Goal: Transaction & Acquisition: Purchase product/service

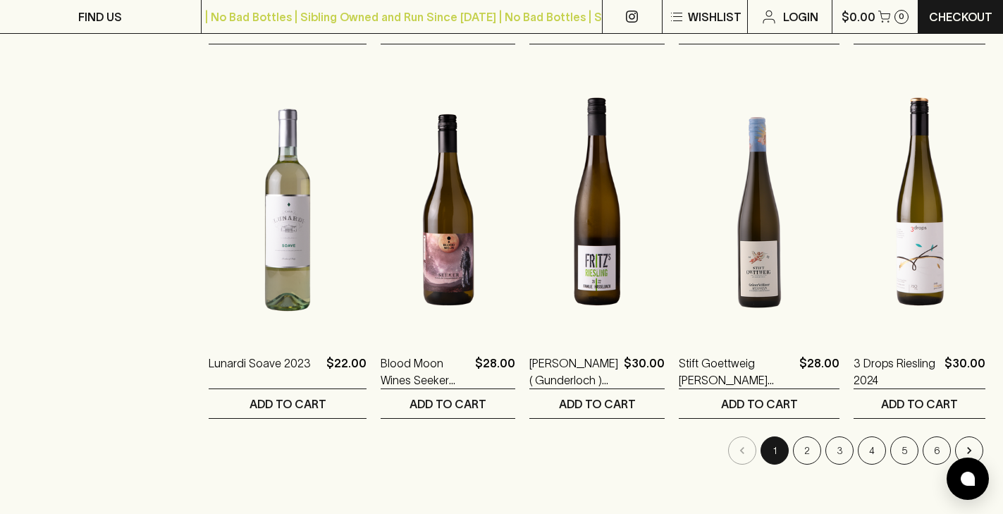
scroll to position [1323, 0]
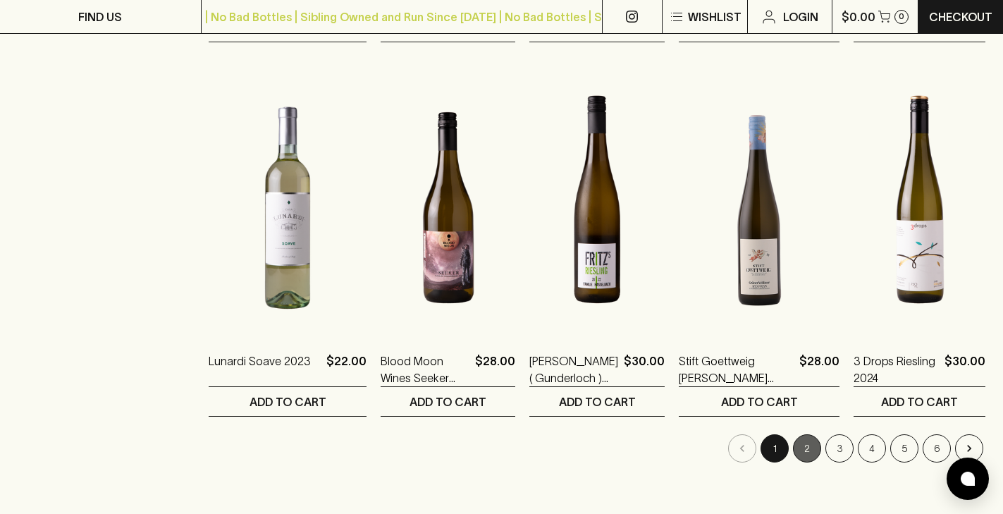
click at [811, 434] on button "2" at bounding box center [807, 448] width 28 height 28
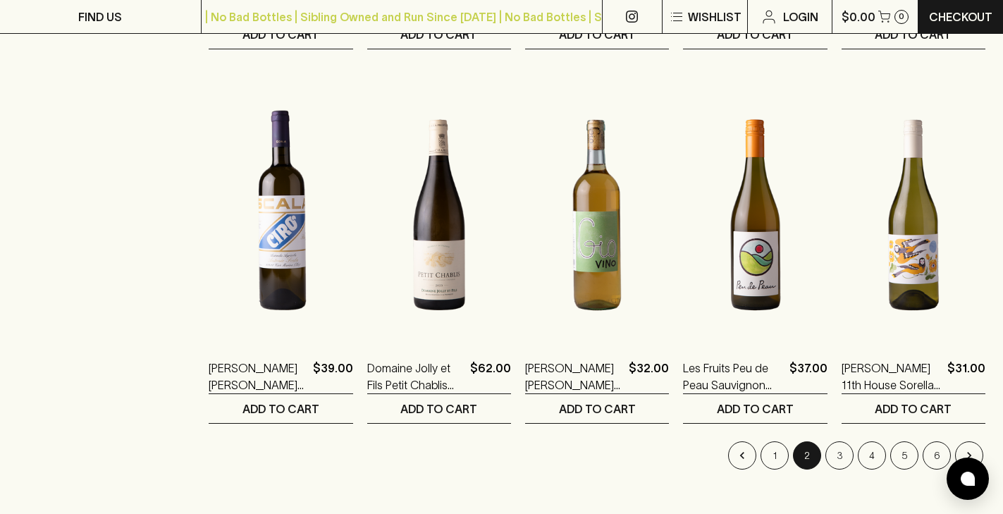
scroll to position [1316, 0]
click at [836, 441] on button "3" at bounding box center [840, 455] width 28 height 28
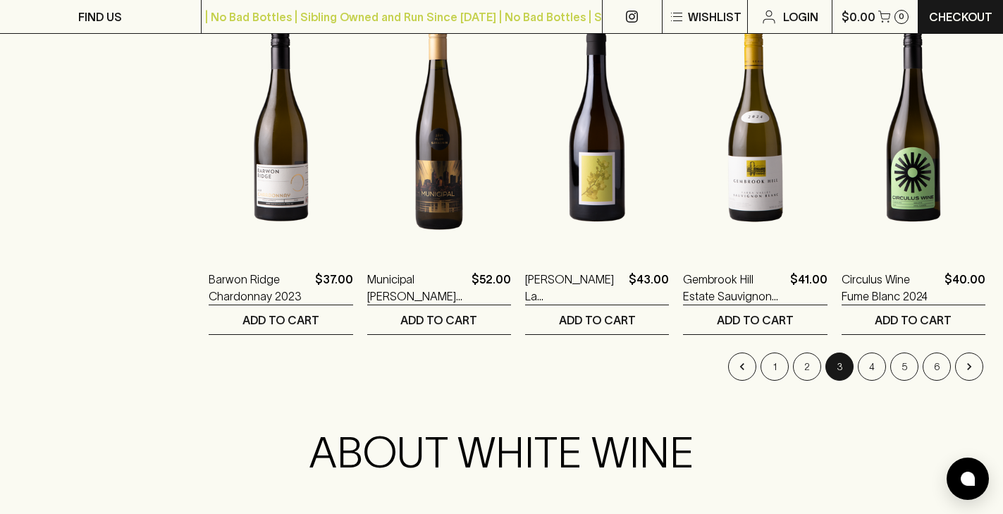
scroll to position [1406, 0]
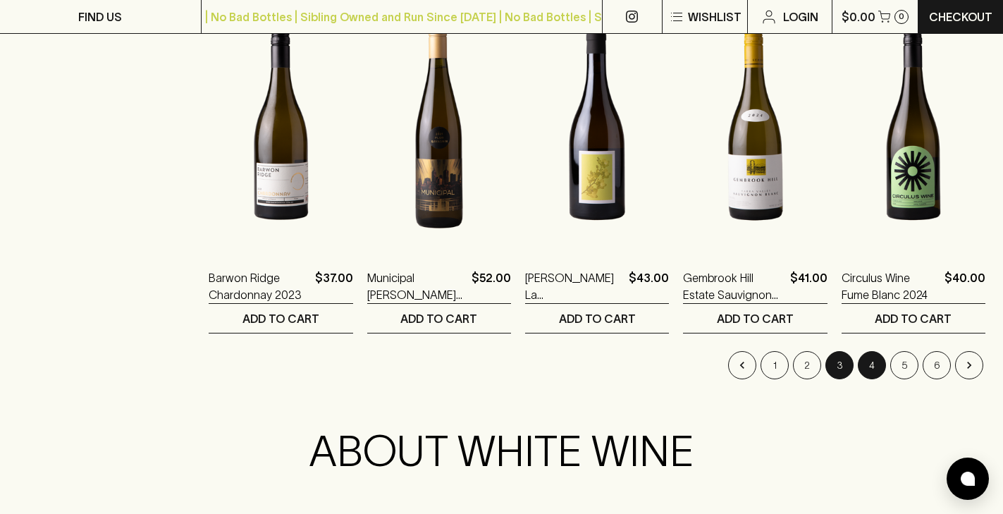
click at [874, 351] on button "4" at bounding box center [872, 365] width 28 height 28
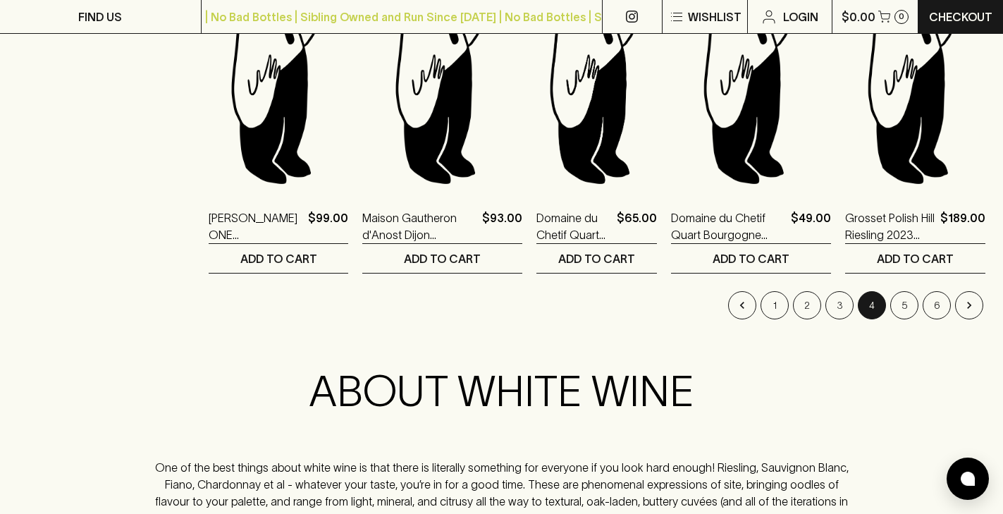
scroll to position [1467, 0]
click at [904, 290] on button "5" at bounding box center [905, 304] width 28 height 28
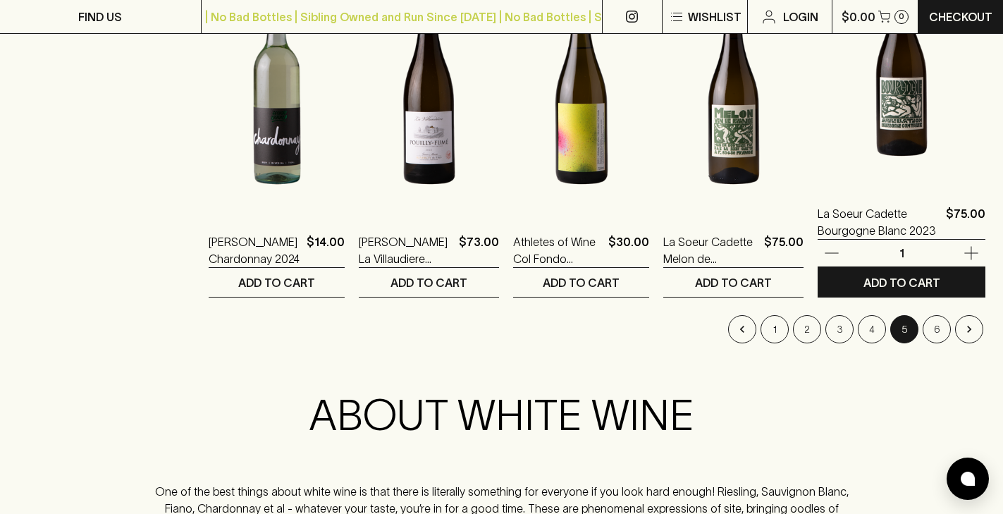
scroll to position [1467, 0]
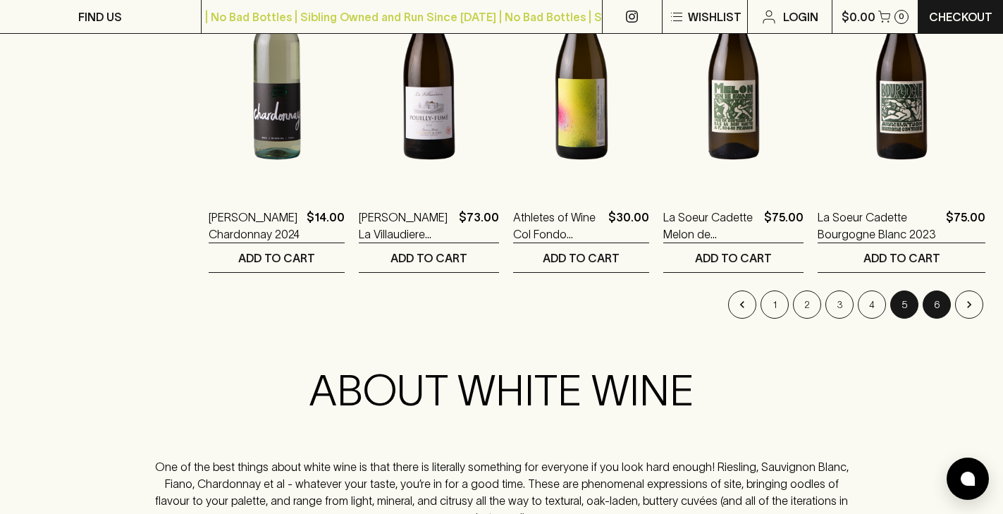
click at [933, 292] on button "6" at bounding box center [937, 304] width 28 height 28
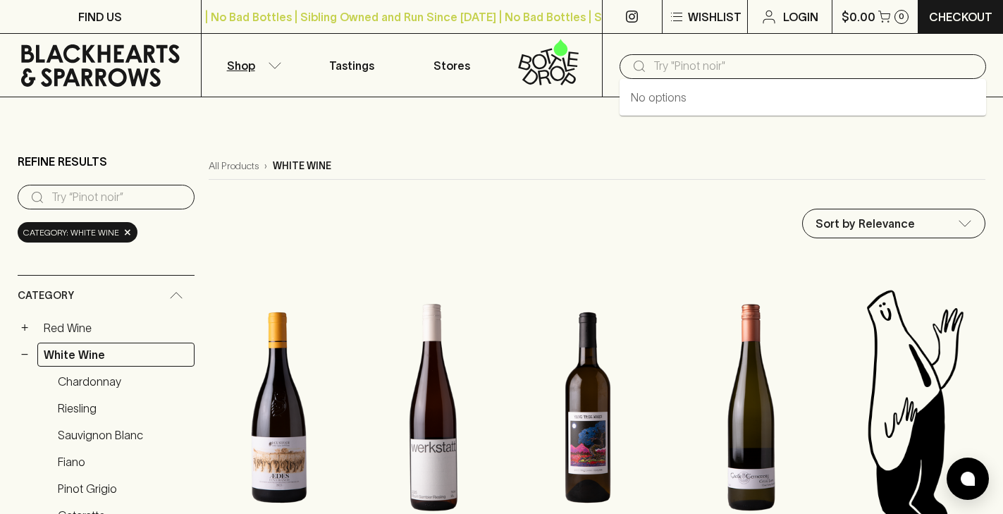
click at [683, 65] on input "text" at bounding box center [815, 66] width 322 height 23
click at [649, 67] on div "​" at bounding box center [803, 66] width 367 height 25
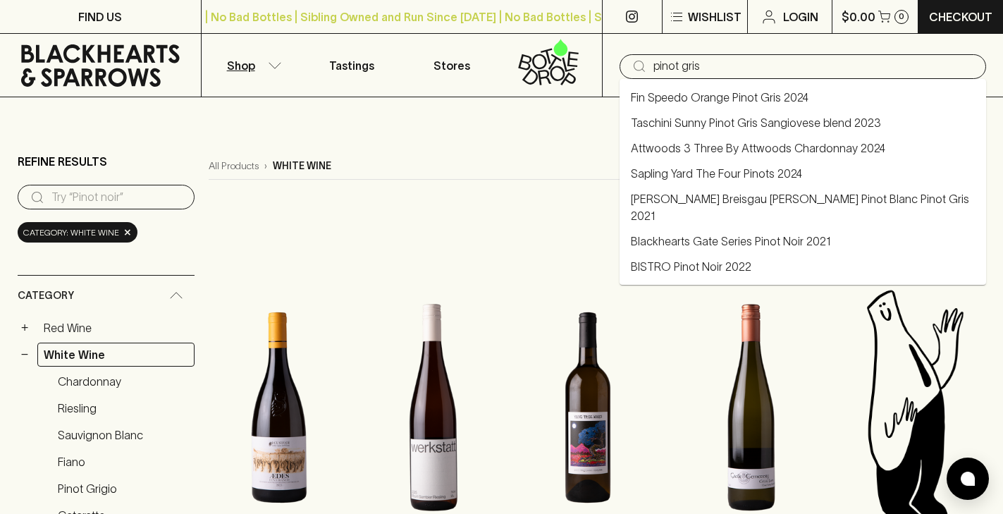
type input "pinot gris"
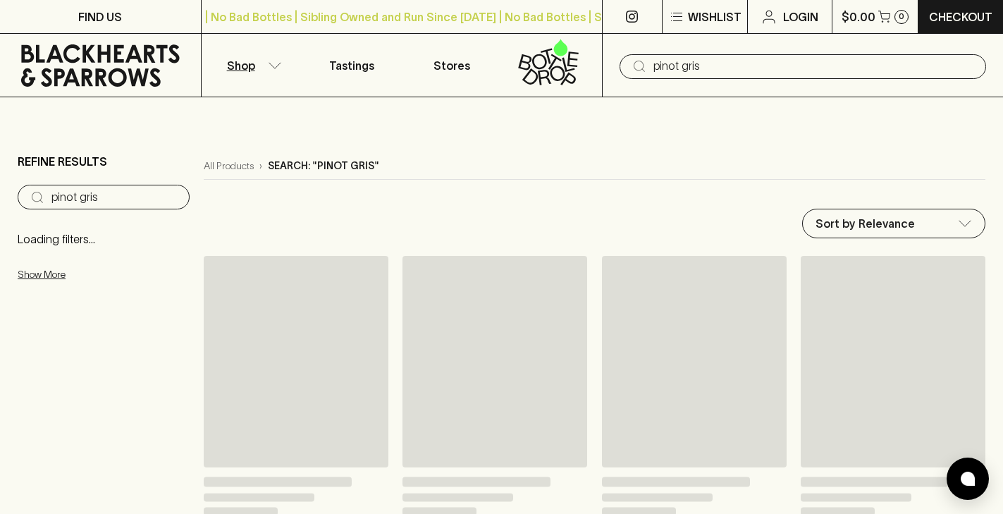
type input "pinot gris"
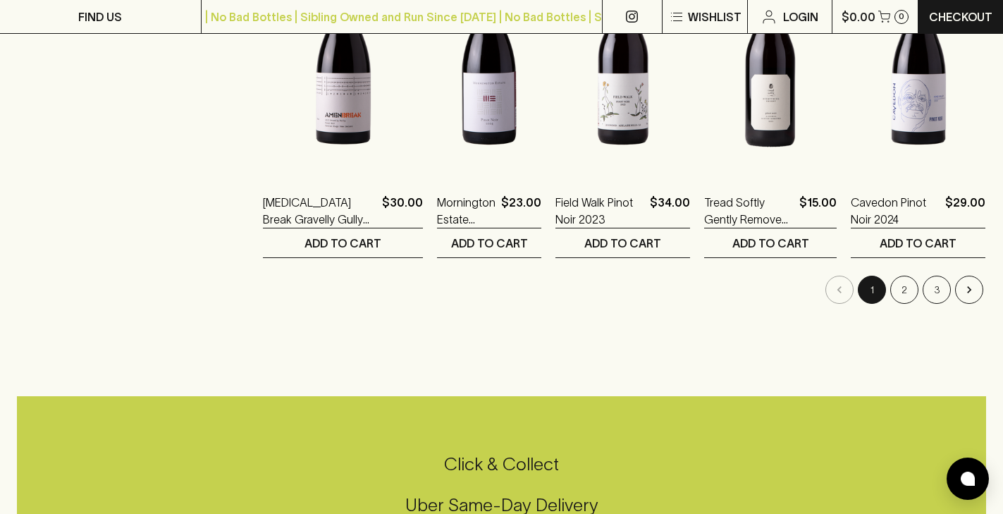
scroll to position [1466, 0]
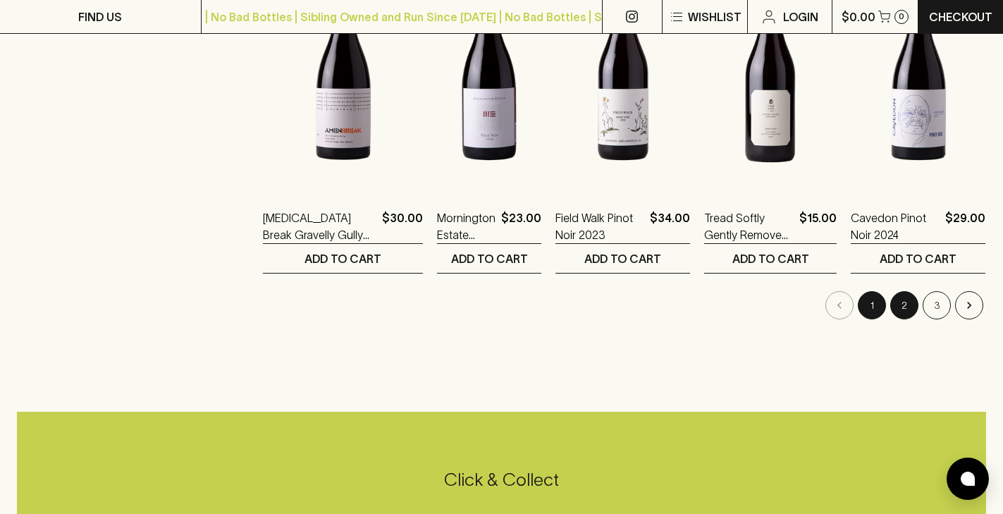
click at [900, 291] on button "2" at bounding box center [905, 305] width 28 height 28
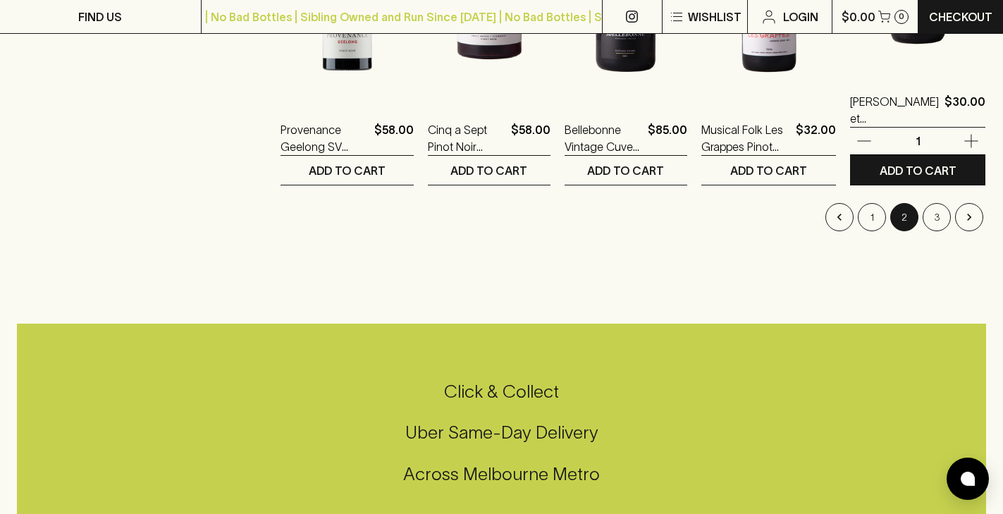
scroll to position [1525, 0]
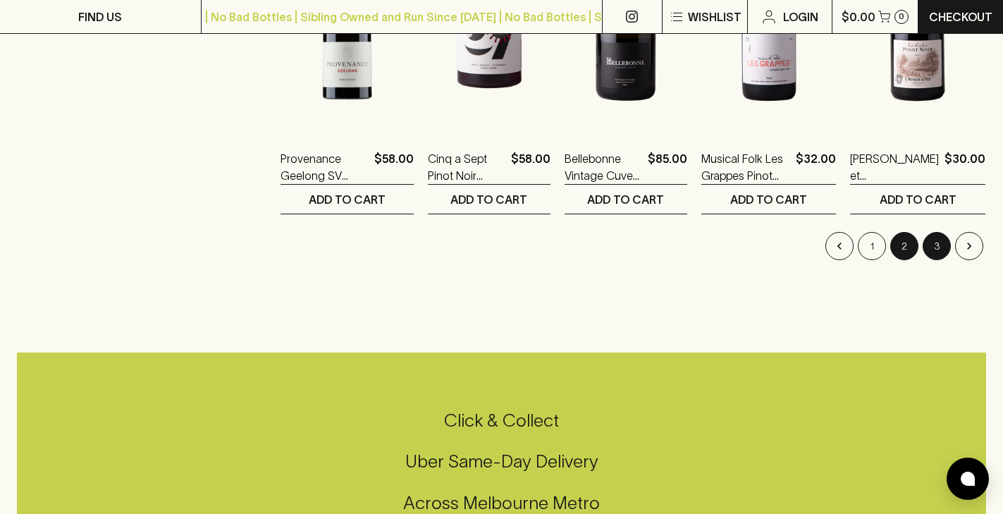
click at [936, 235] on button "3" at bounding box center [937, 246] width 28 height 28
